Goal: Understand process/instructions: Learn how to perform a task or action

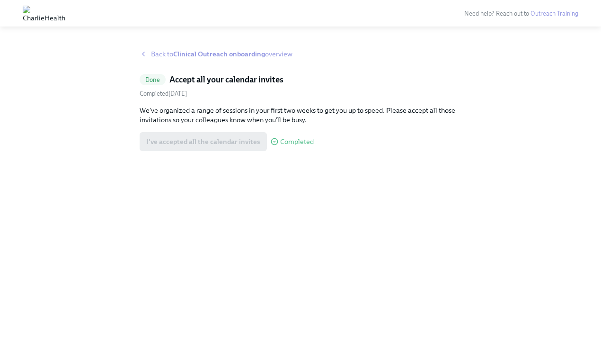
click at [187, 54] on strong "Clinical Outreach onboarding" at bounding box center [219, 54] width 92 height 9
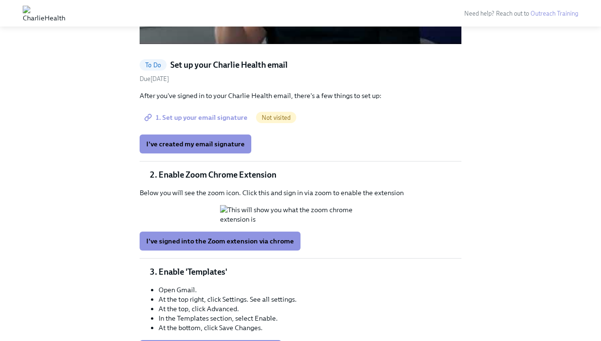
scroll to position [836, 0]
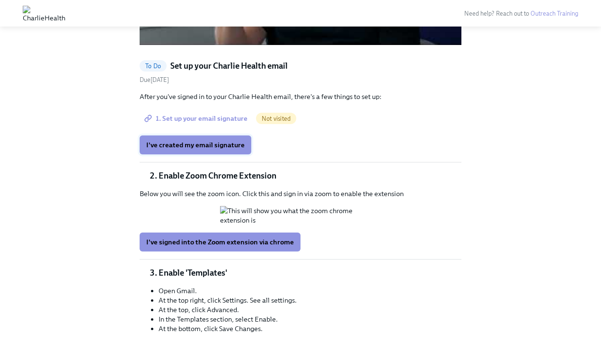
click at [230, 149] on span "I've created my email signature" at bounding box center [195, 144] width 98 height 9
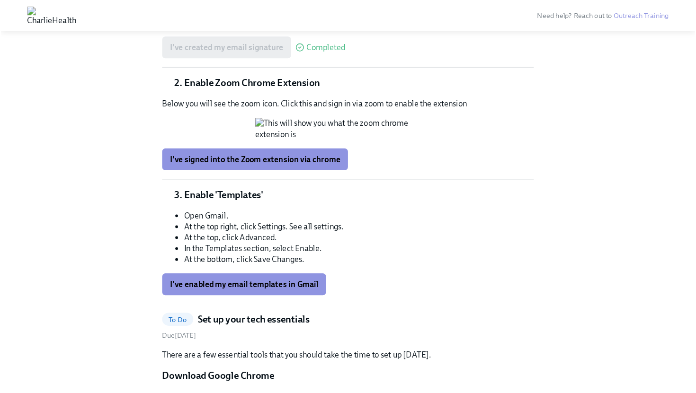
scroll to position [937, 0]
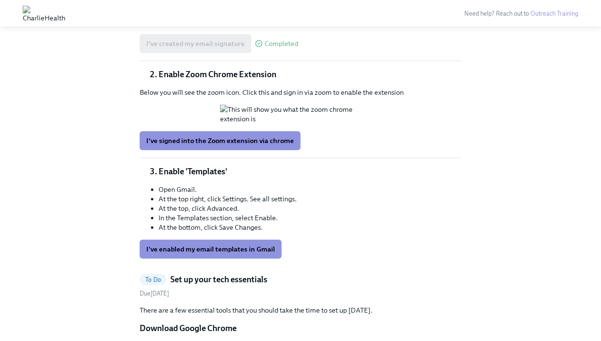
click at [420, 124] on div at bounding box center [301, 114] width 322 height 19
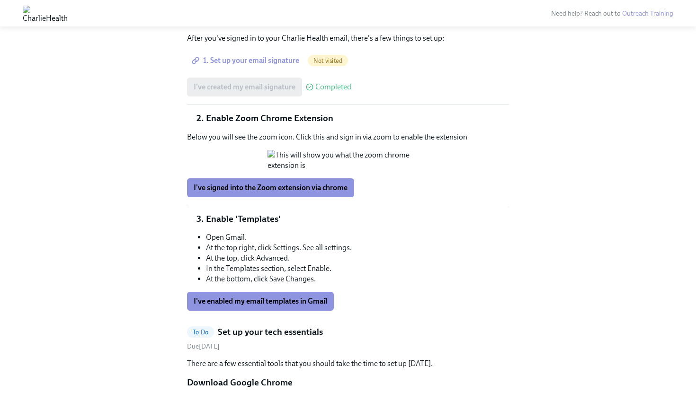
scroll to position [964, 0]
click at [415, 171] on button "Zoom image" at bounding box center [347, 161] width 161 height 21
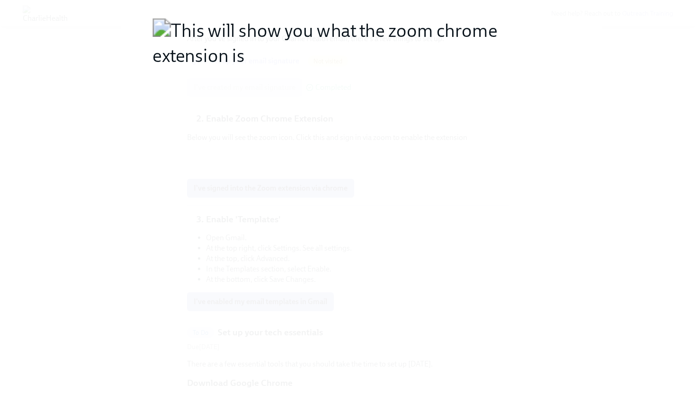
click at [595, 201] on button "Unzoom image" at bounding box center [348, 196] width 696 height 393
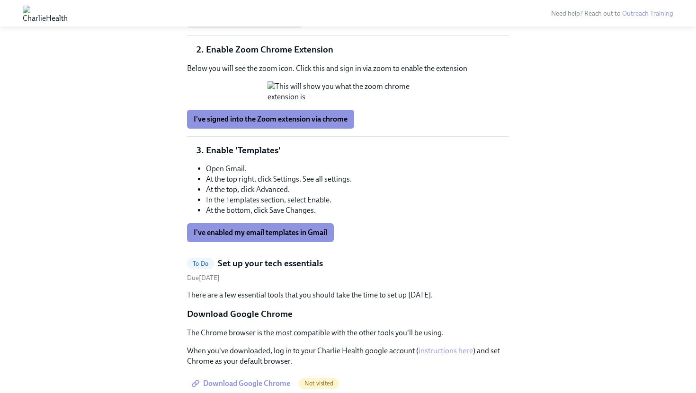
scroll to position [1034, 0]
click at [290, 124] on span "I've signed into the Zoom extension via chrome" at bounding box center [271, 118] width 154 height 9
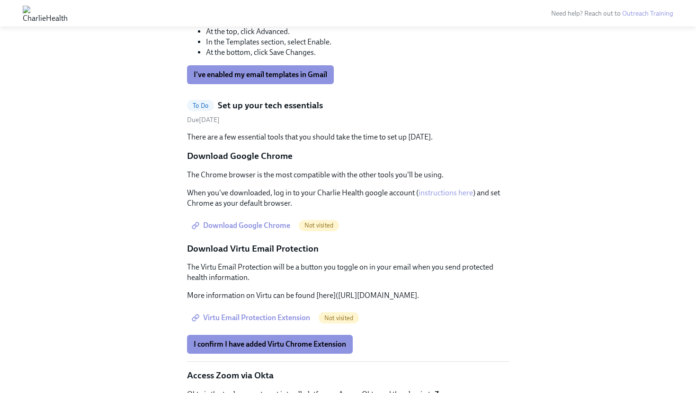
scroll to position [1192, 0]
click at [284, 79] on span "I've enabled my email templates in Gmail" at bounding box center [260, 74] width 133 height 9
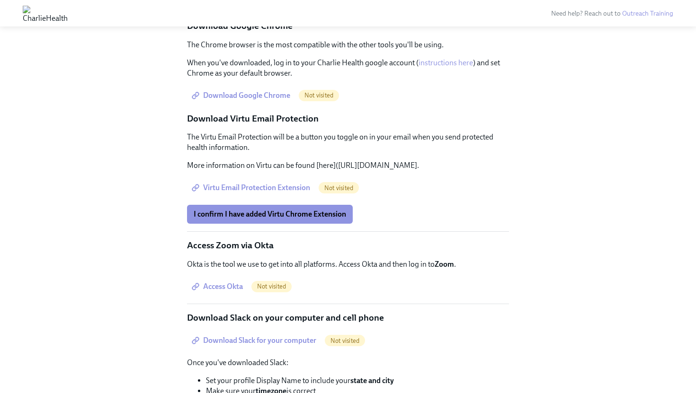
scroll to position [1325, 0]
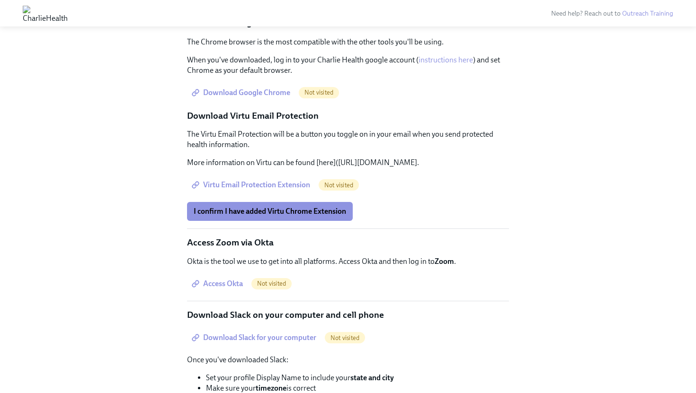
click at [455, 64] on link "instructions here" at bounding box center [445, 59] width 54 height 9
click at [263, 98] on span "Download Google Chrome" at bounding box center [242, 92] width 97 height 9
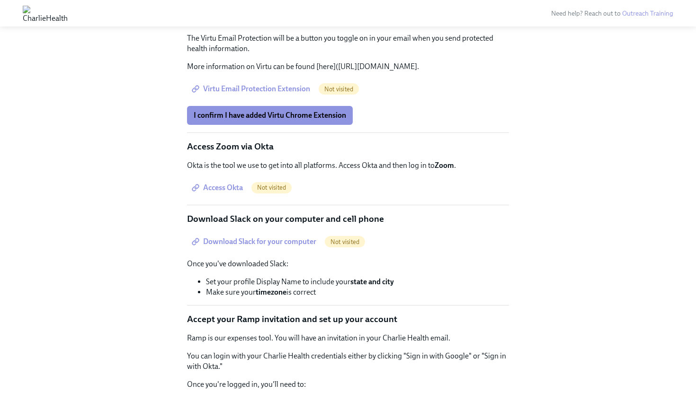
scroll to position [1422, 0]
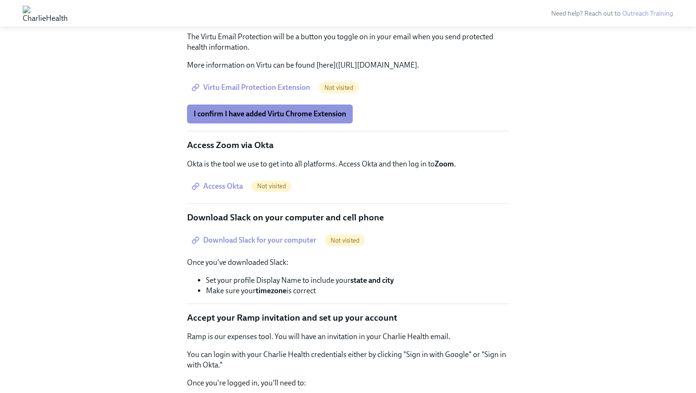
click at [289, 92] on span "Virtu Email Protection Extension" at bounding box center [252, 87] width 116 height 9
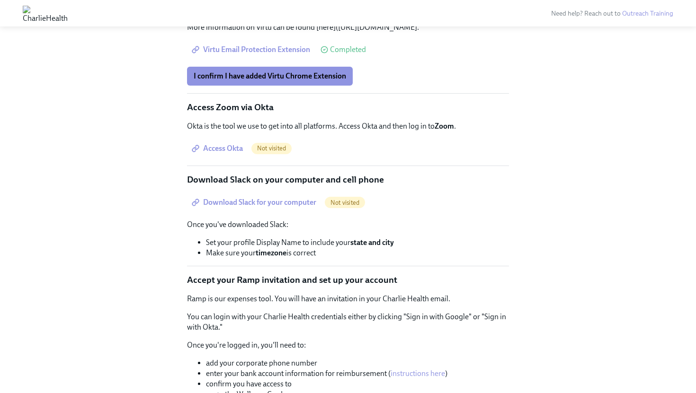
scroll to position [1460, 0]
click at [271, 80] on span "I confirm I have added Virtu Chrome Extension" at bounding box center [270, 75] width 152 height 9
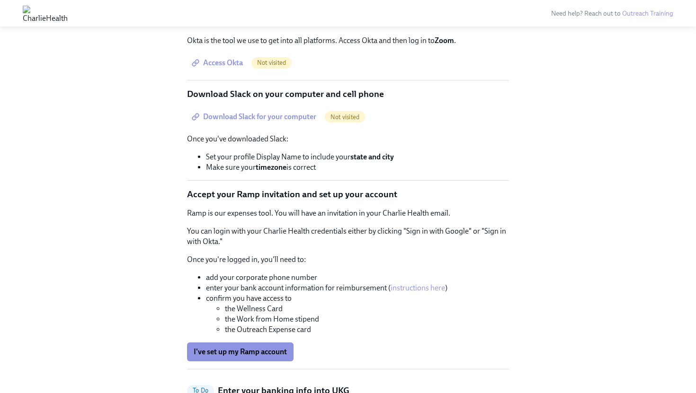
scroll to position [1554, 0]
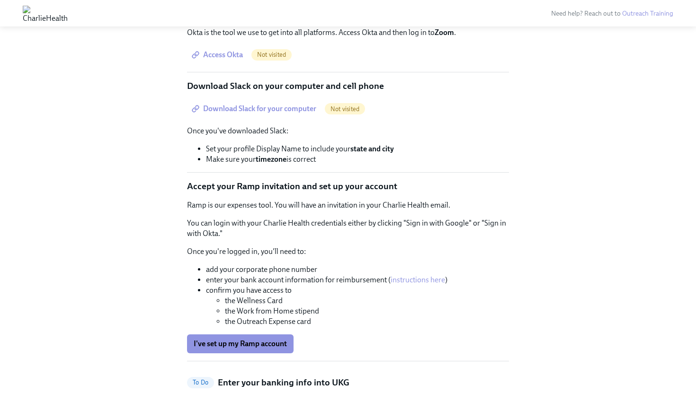
click at [221, 60] on span "Access Okta" at bounding box center [218, 54] width 49 height 9
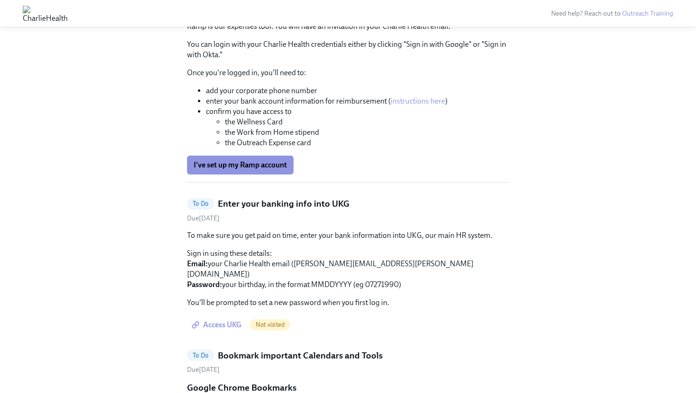
scroll to position [1735, 0]
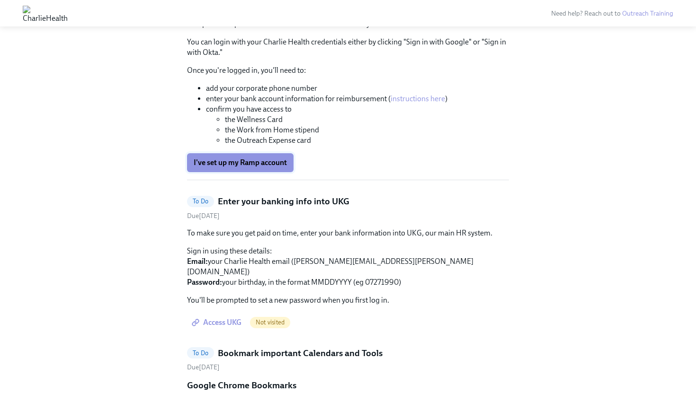
click at [257, 168] on span "I've set up my Ramp account" at bounding box center [240, 162] width 93 height 9
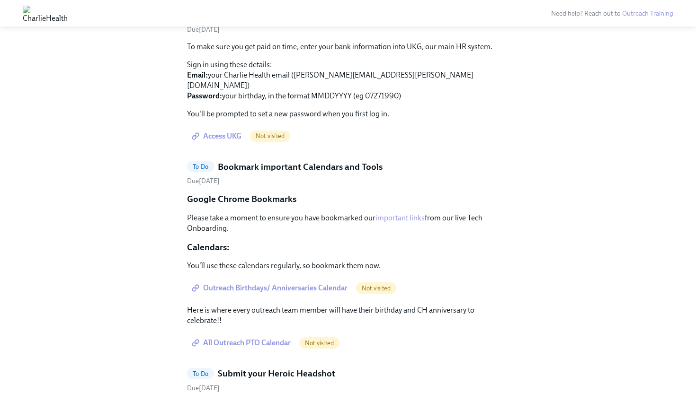
scroll to position [1922, 0]
click at [231, 141] on span "Access UKG" at bounding box center [218, 135] width 48 height 9
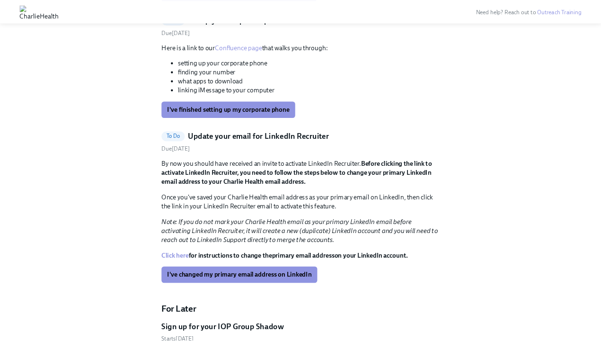
scroll to position [2247, 0]
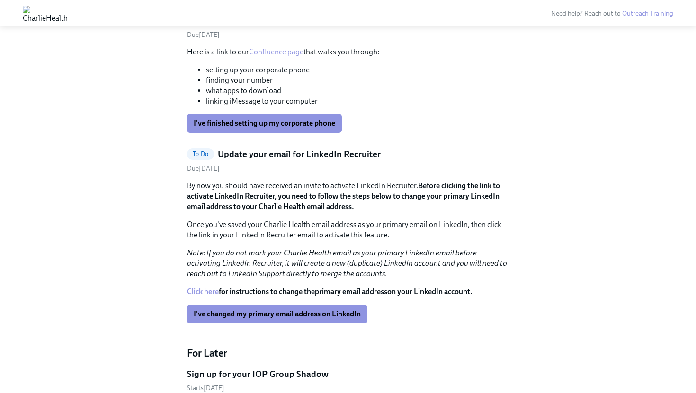
click at [280, 56] on link "Confluence page" at bounding box center [276, 51] width 54 height 9
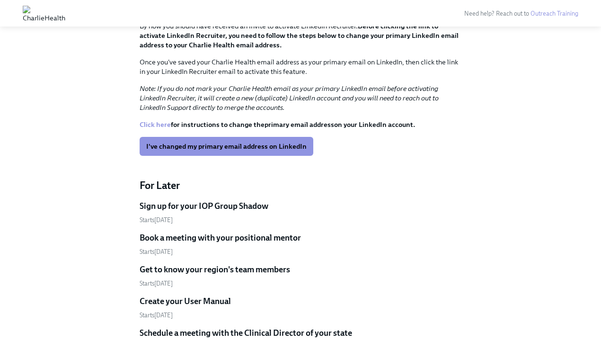
scroll to position [2264, 0]
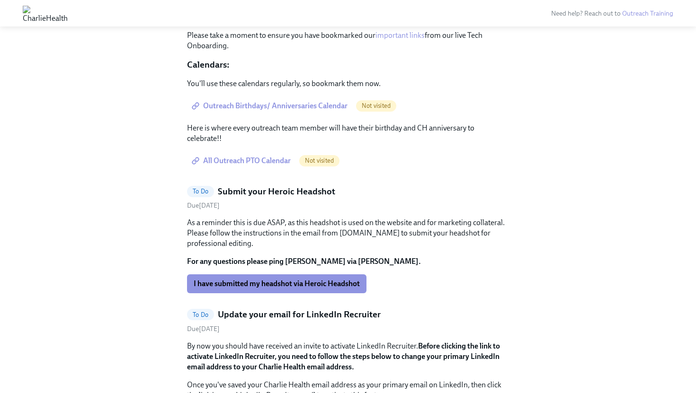
scroll to position [1951, 0]
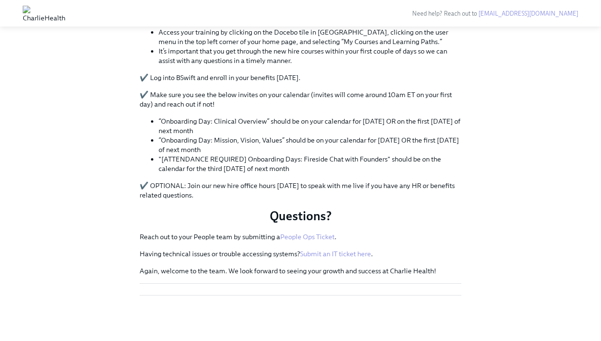
scroll to position [585, 0]
